Goal: Information Seeking & Learning: Learn about a topic

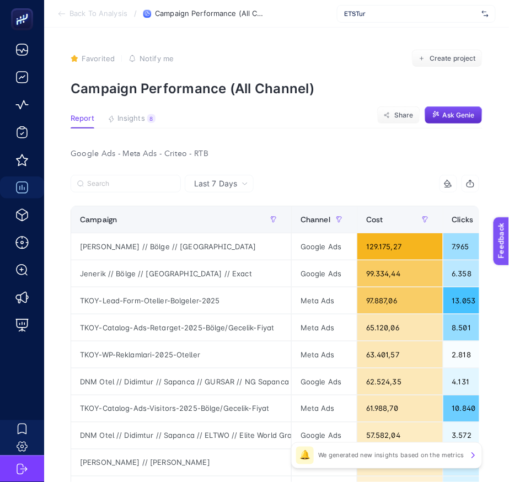
click at [406, 13] on span "ETSTur" at bounding box center [410, 13] width 133 height 9
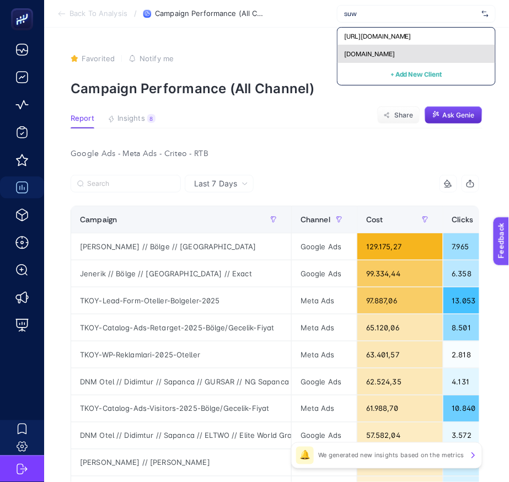
type input "suw"
click at [387, 45] on div "[DOMAIN_NAME]" at bounding box center [416, 54] width 158 height 18
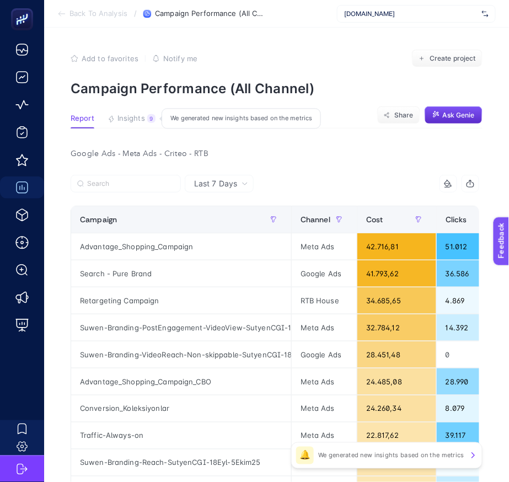
click at [125, 117] on span "Insights" at bounding box center [131, 118] width 28 height 9
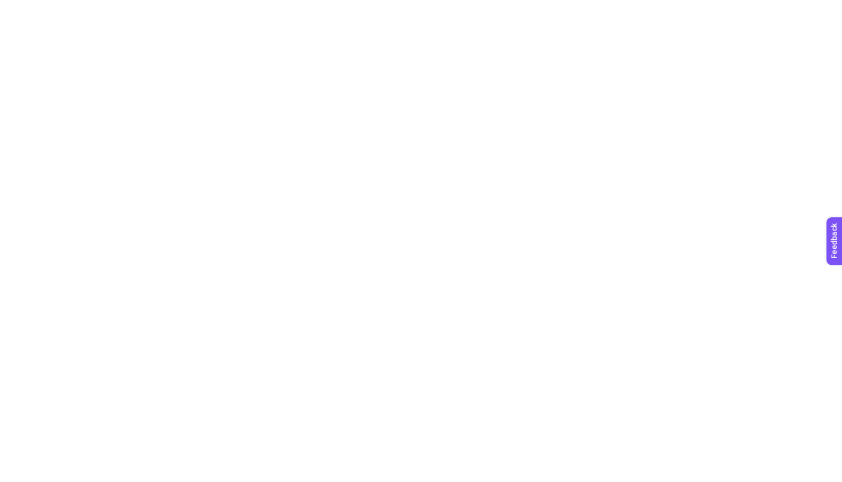
click at [583, 4] on html at bounding box center [421, 2] width 842 height 4
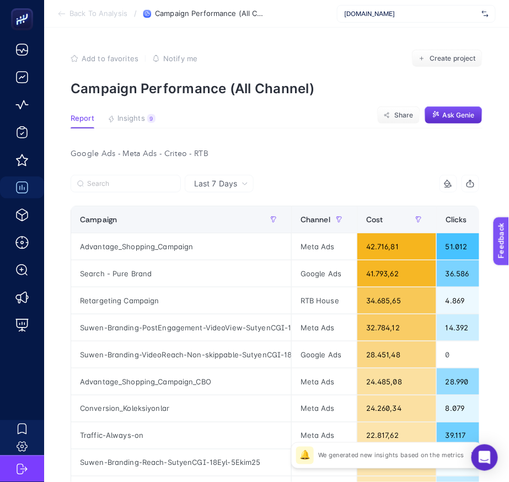
click at [140, 107] on article "Add to favorites false Notify me Create project Campaign Performance (All Chann…" at bounding box center [276, 473] width 465 height 890
click at [137, 120] on span "Insights" at bounding box center [131, 118] width 28 height 9
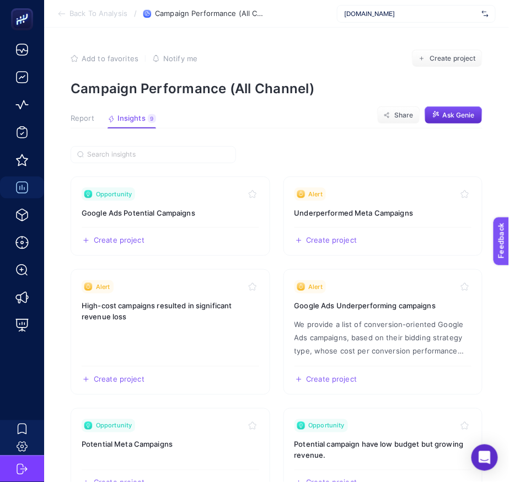
click at [95, 121] on div "Report Insights 9 We generated new insights based on the metrics" at bounding box center [113, 121] width 85 height 14
click at [80, 121] on span "Report" at bounding box center [83, 118] width 24 height 9
